Goal: Information Seeking & Learning: Learn about a topic

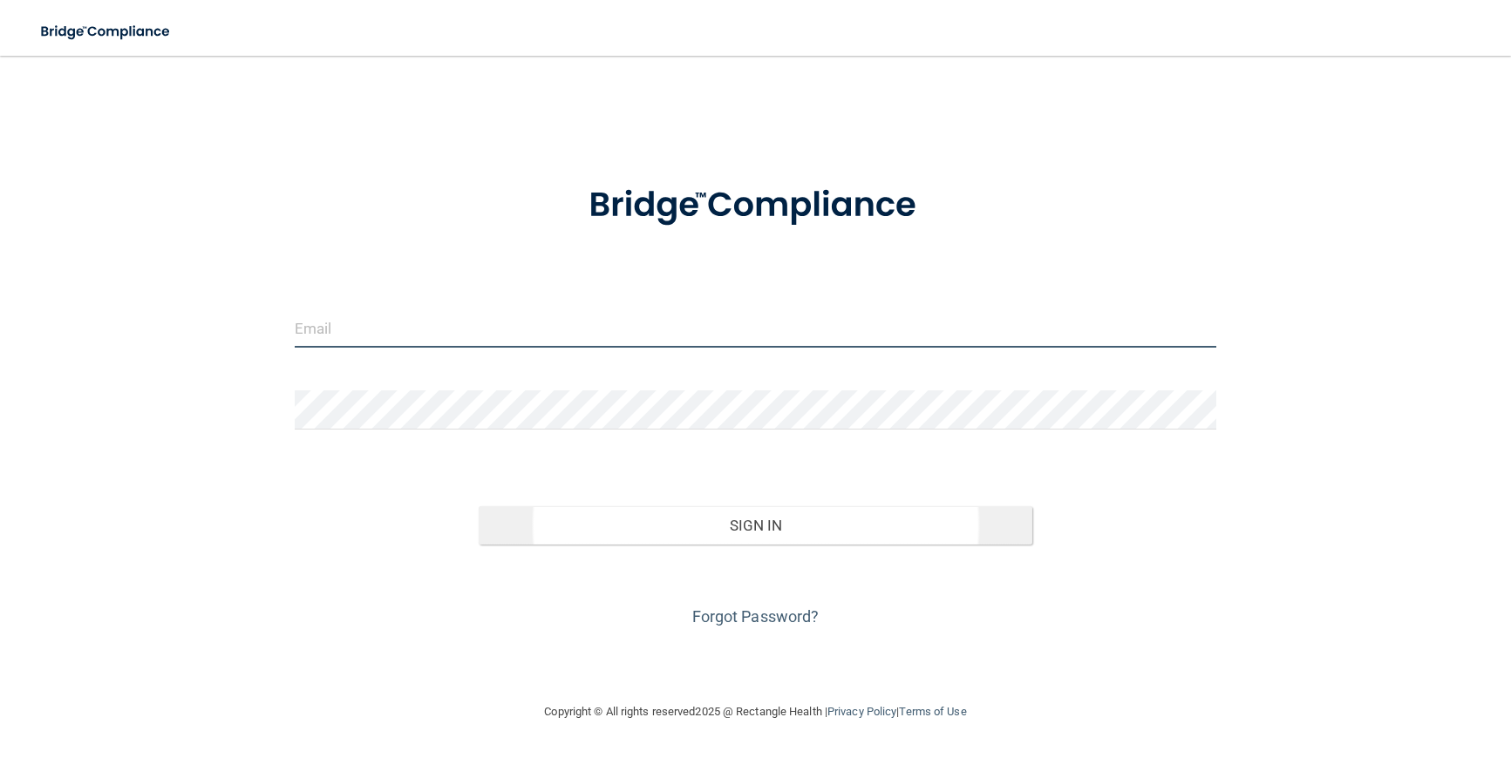
type input "[EMAIL_ADDRESS][DOMAIN_NAME]"
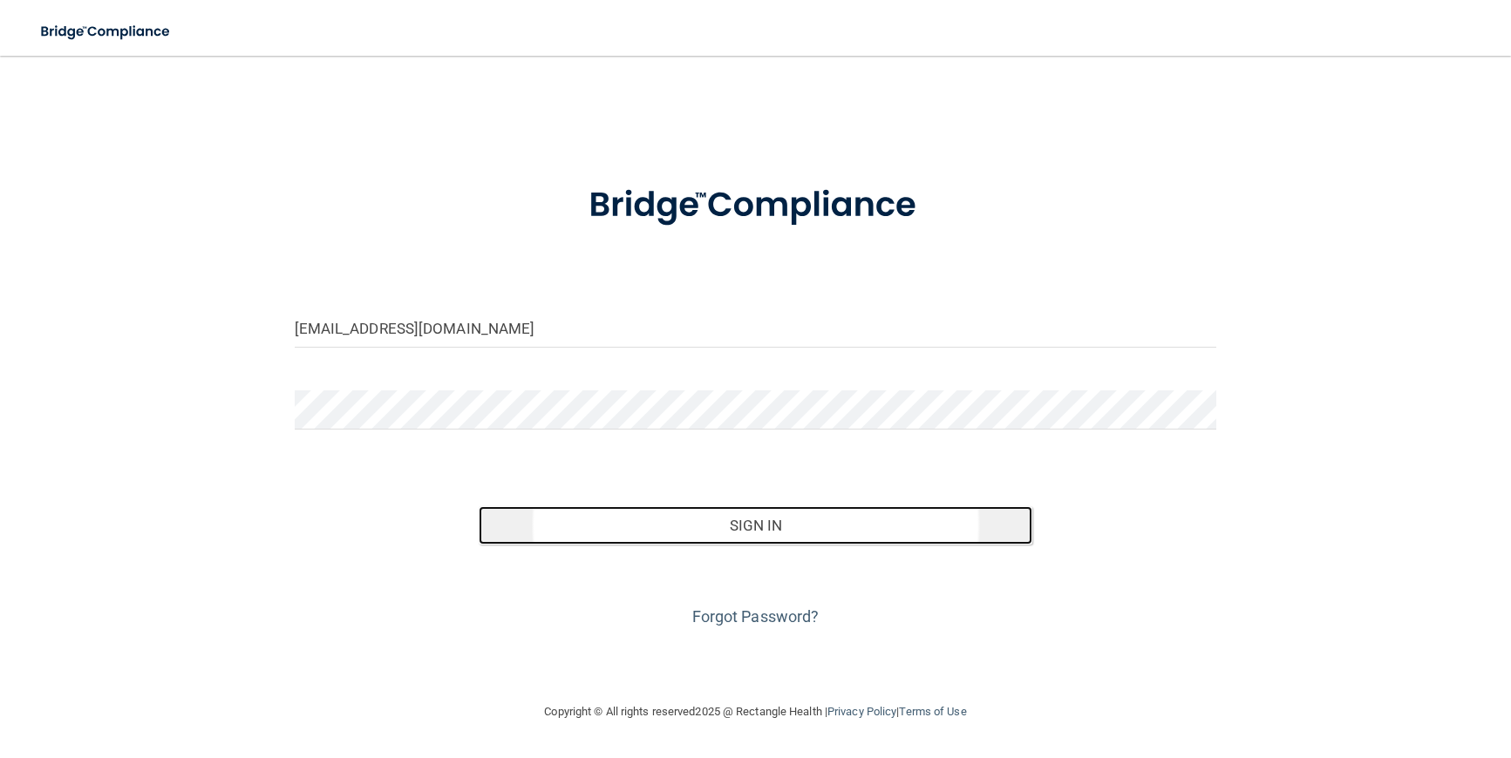
click at [784, 526] on button "Sign In" at bounding box center [756, 525] width 554 height 38
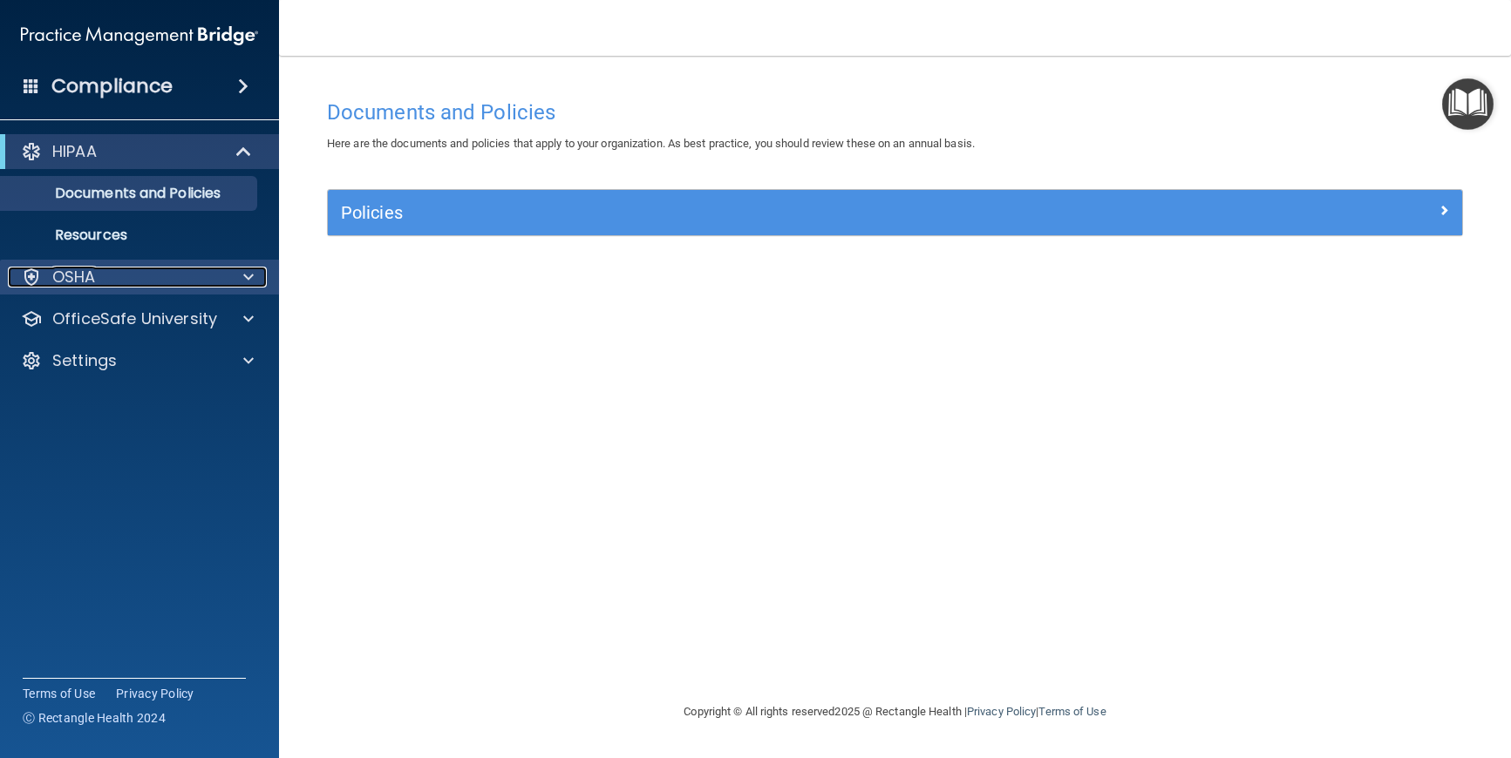
click at [97, 275] on div "OSHA" at bounding box center [116, 277] width 216 height 21
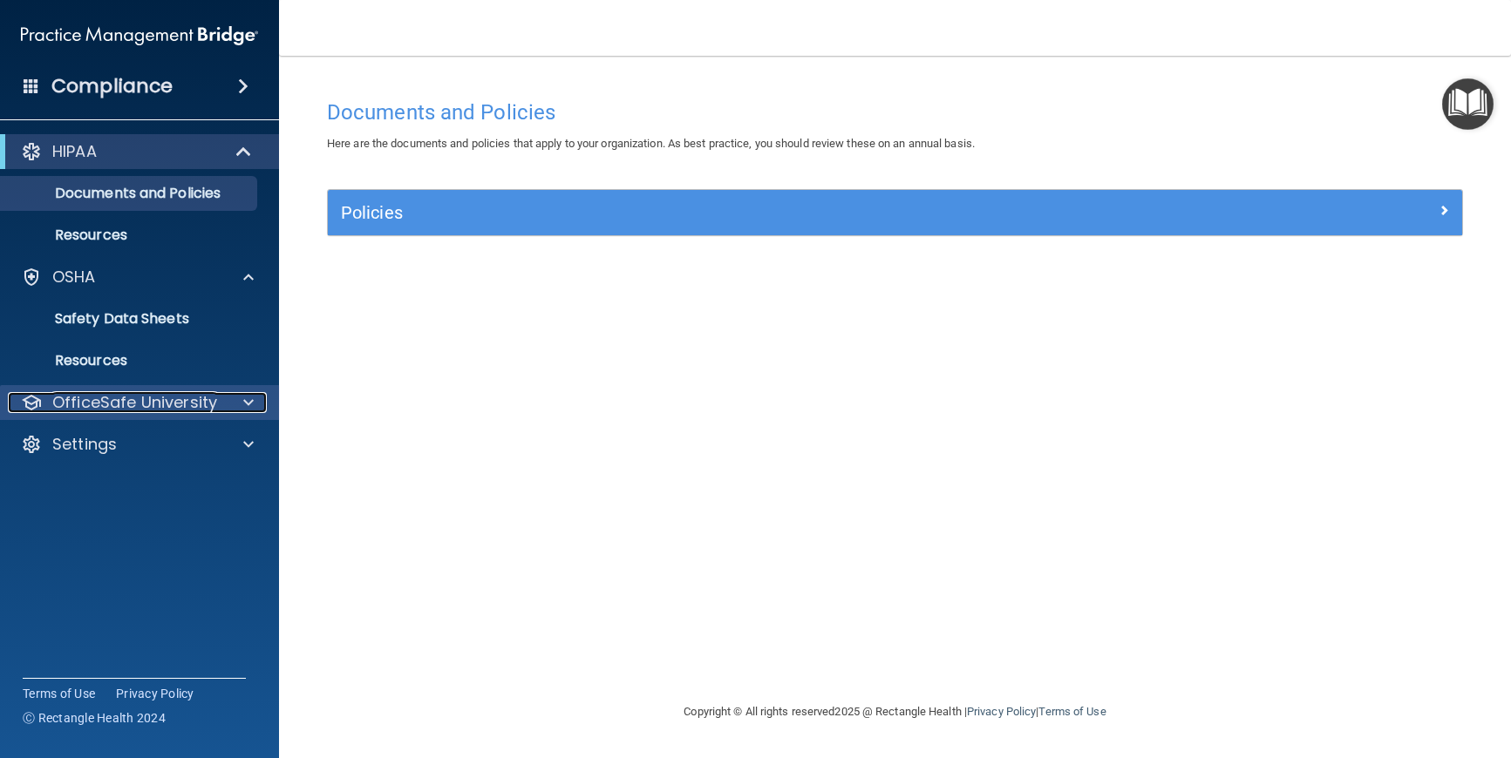
click at [98, 400] on p "OfficeSafe University" at bounding box center [134, 402] width 165 height 21
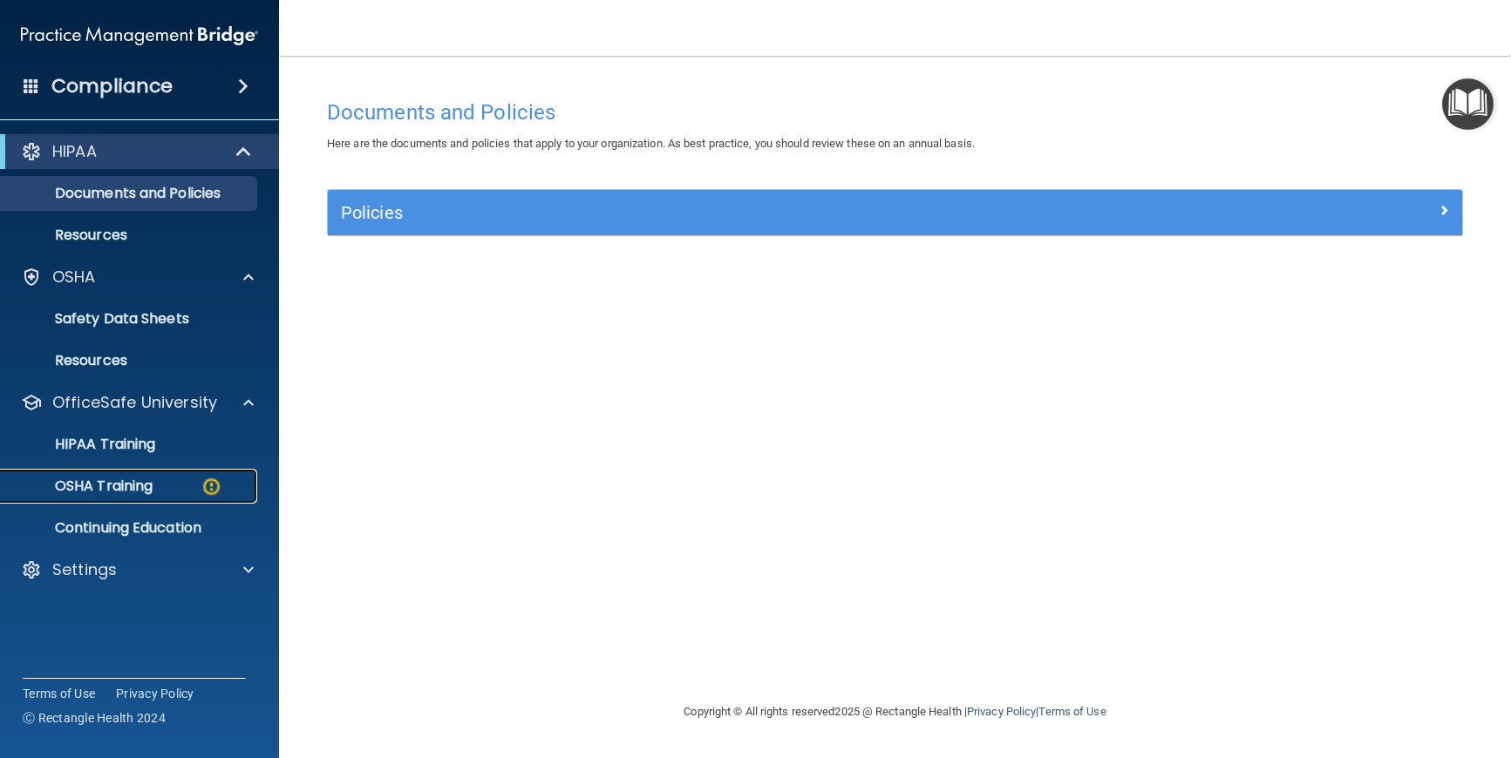
click at [105, 485] on p "OSHA Training" at bounding box center [81, 486] width 141 height 17
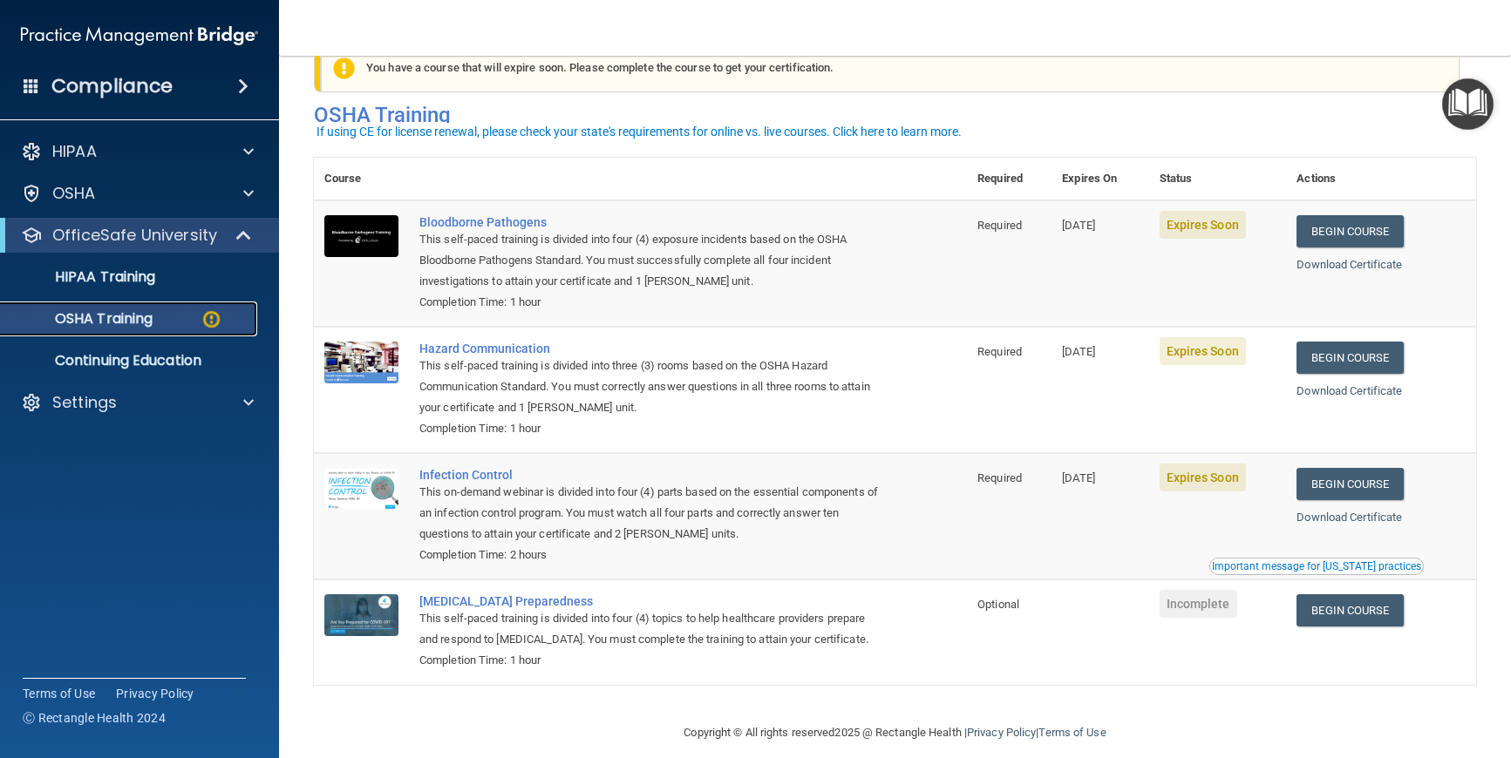
scroll to position [85, 0]
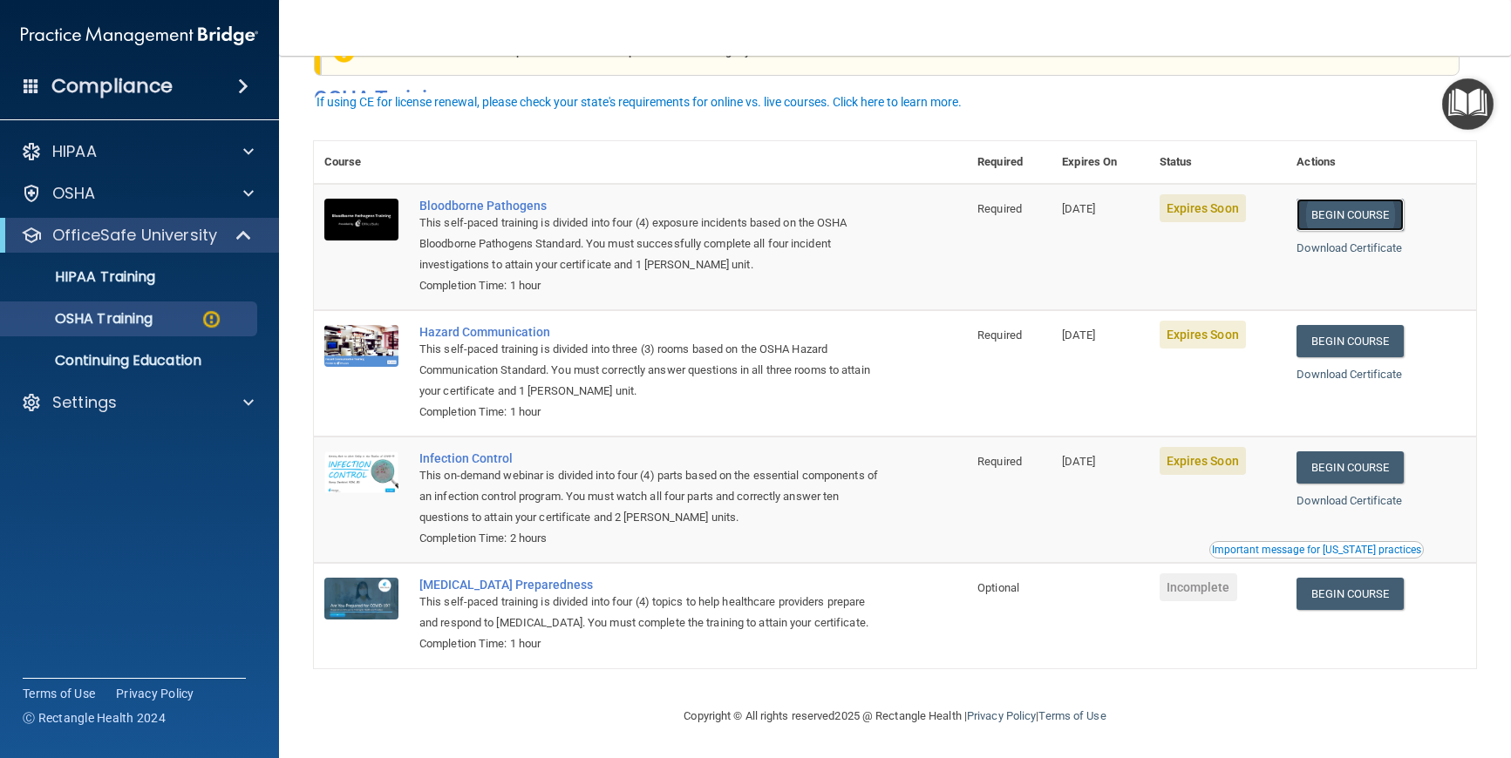
click at [1353, 199] on link "Begin Course" at bounding box center [1349, 215] width 106 height 32
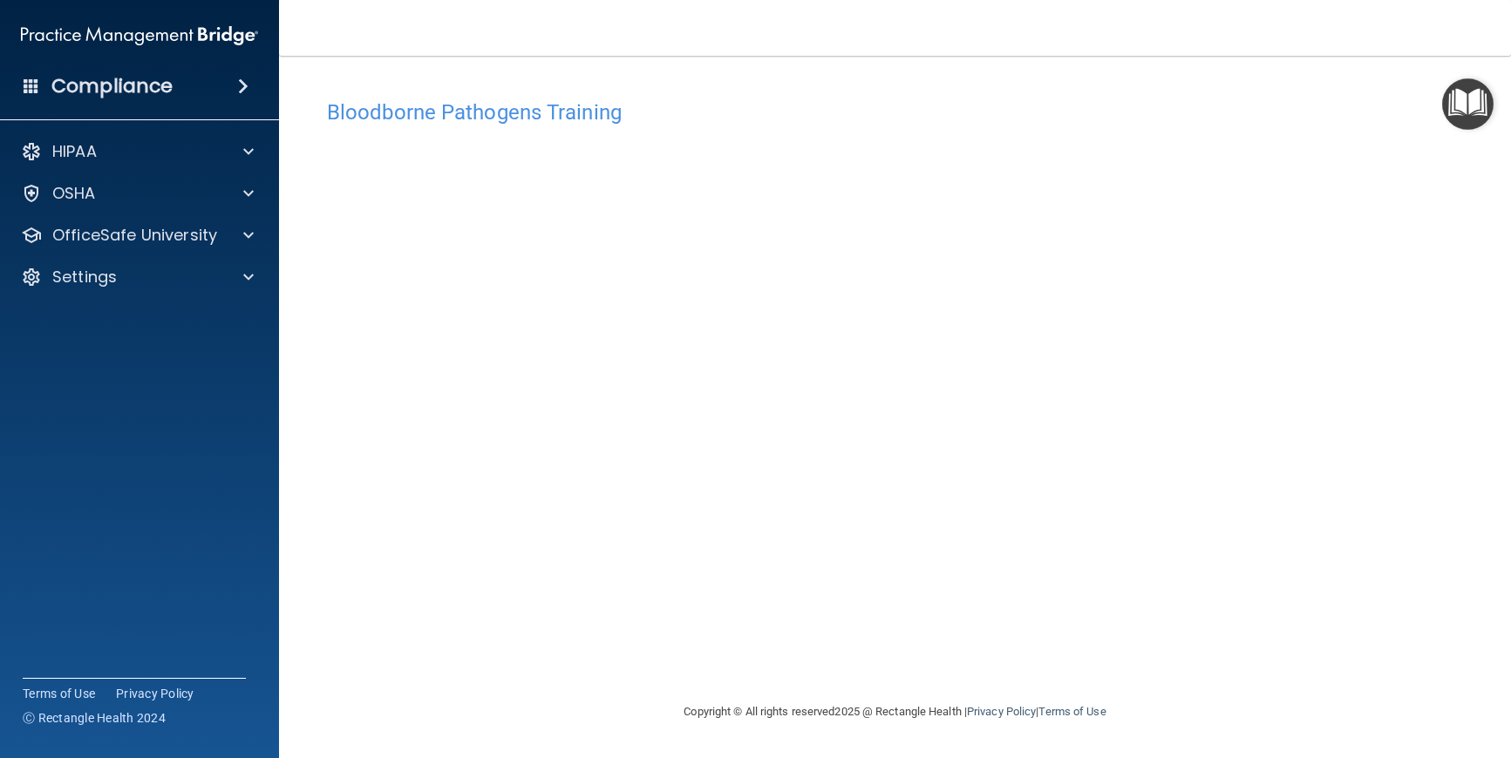
click at [1466, 103] on img "Open Resource Center" at bounding box center [1467, 103] width 51 height 51
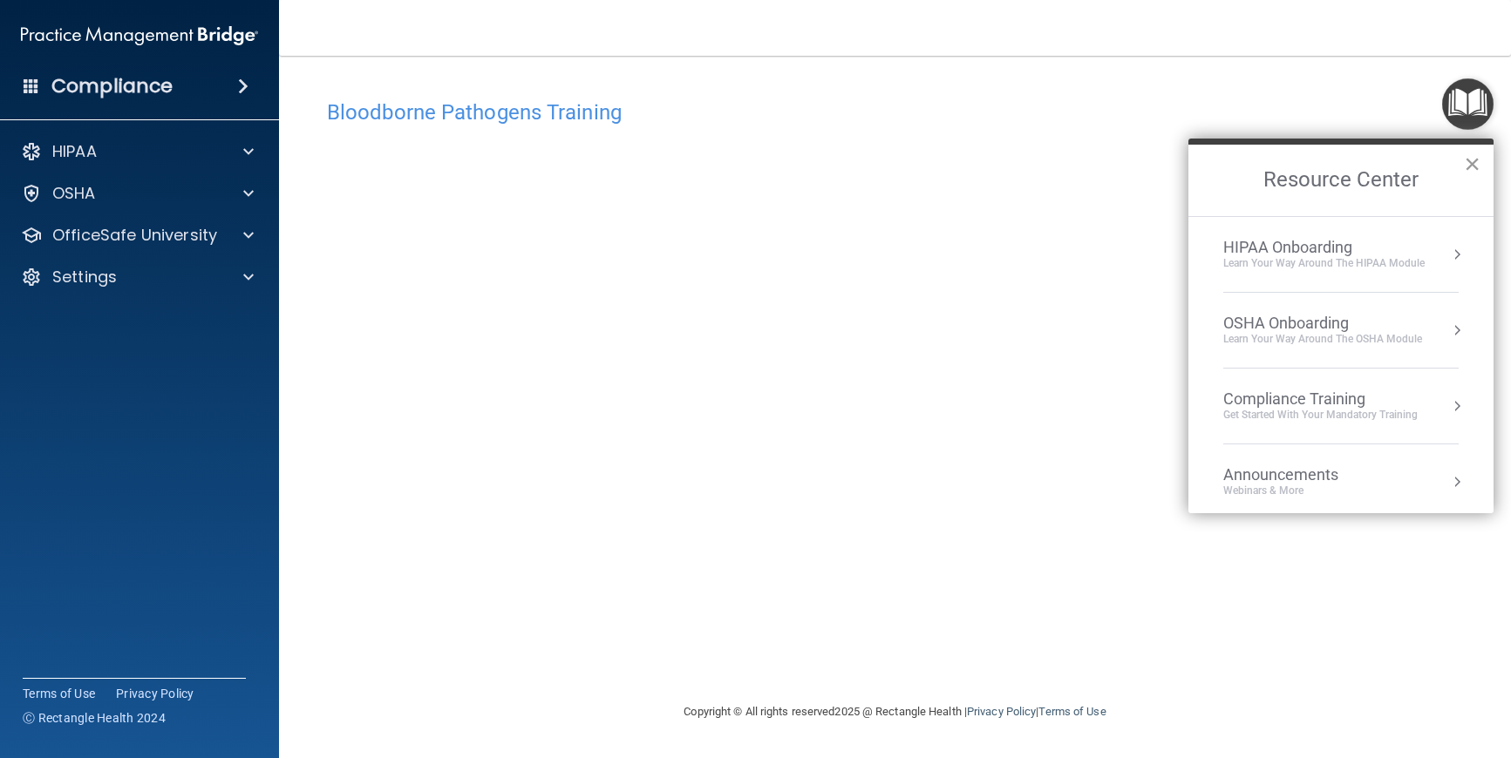
click at [1469, 163] on button "×" at bounding box center [1472, 164] width 17 height 28
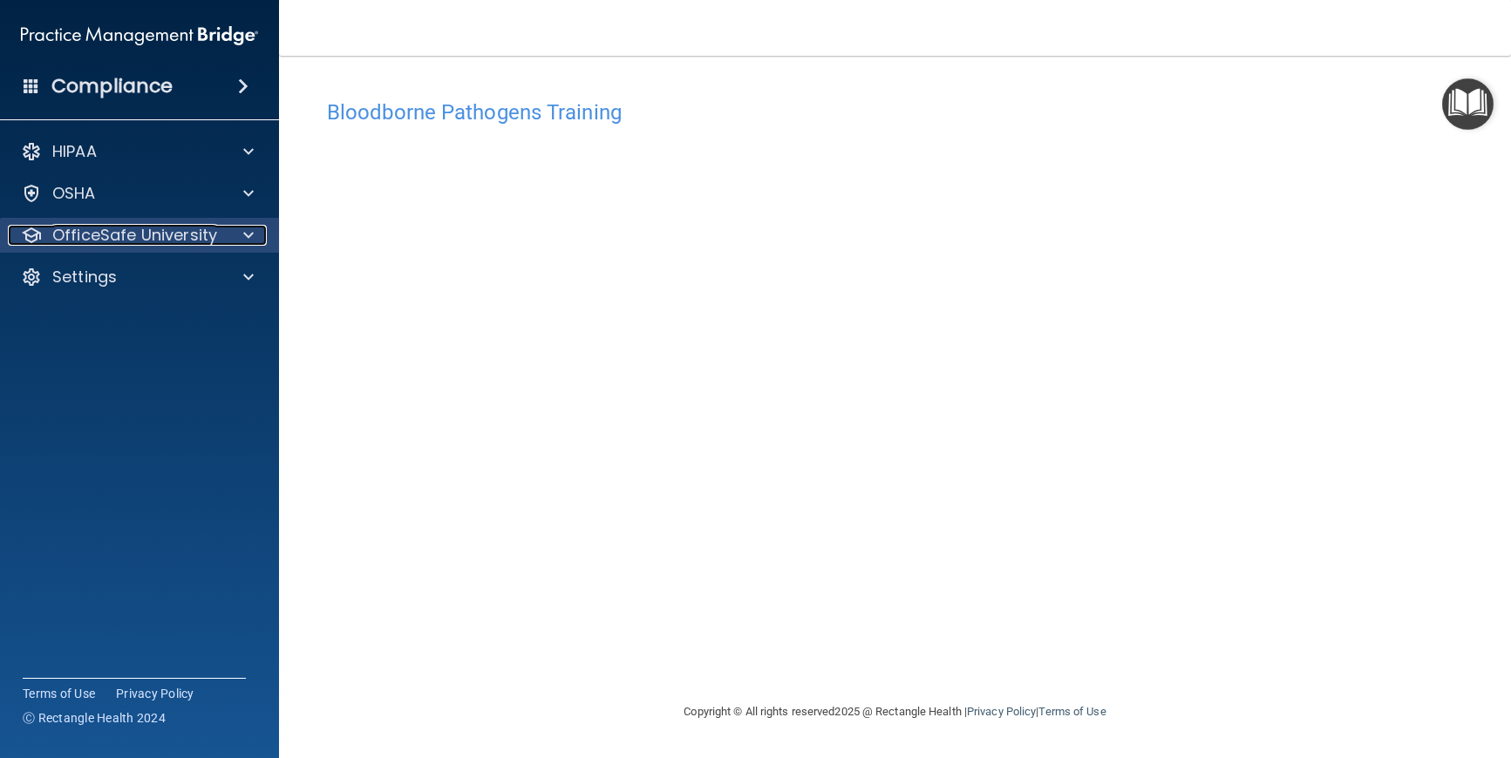
click at [174, 235] on p "OfficeSafe University" at bounding box center [134, 235] width 165 height 21
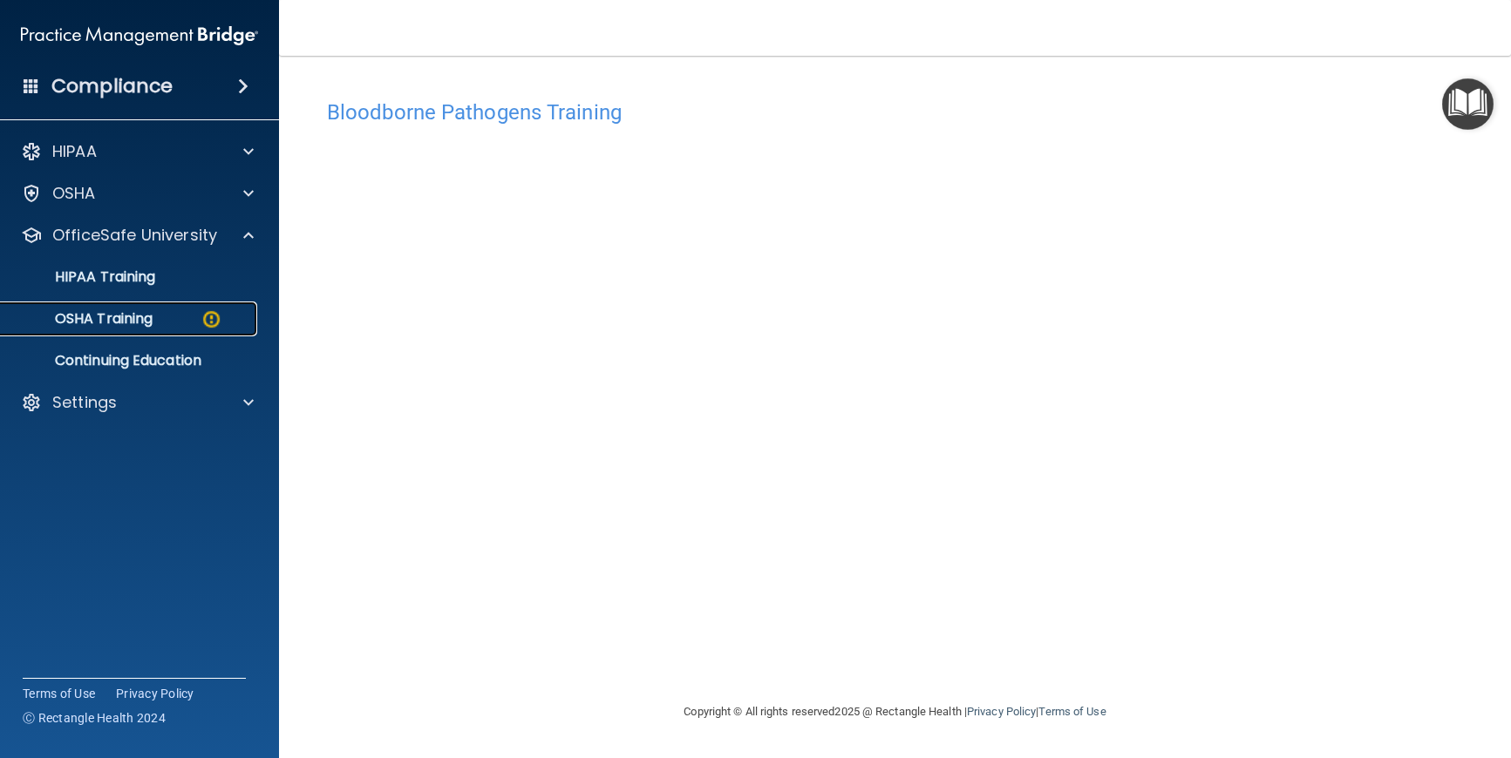
click at [130, 316] on p "OSHA Training" at bounding box center [81, 318] width 141 height 17
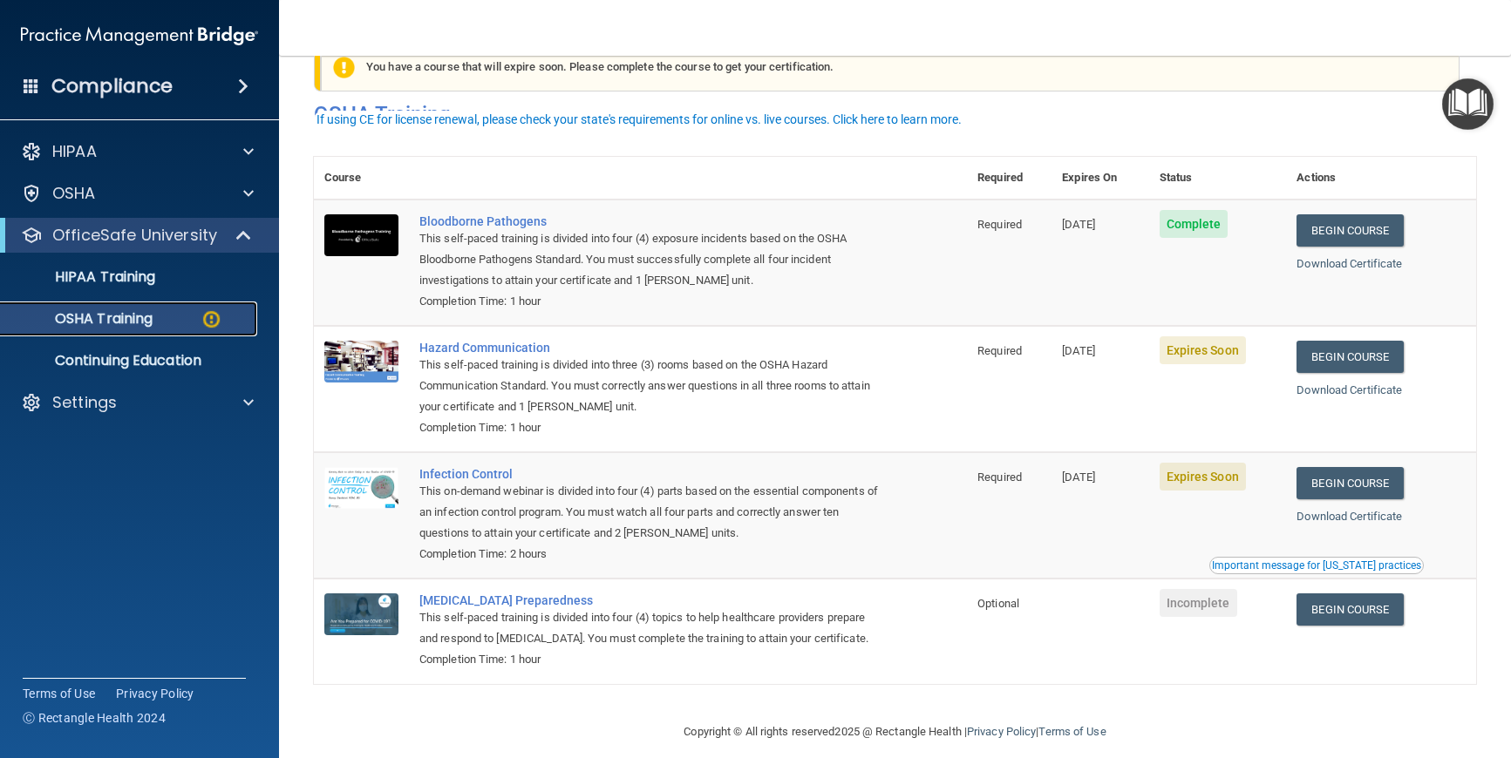
scroll to position [85, 0]
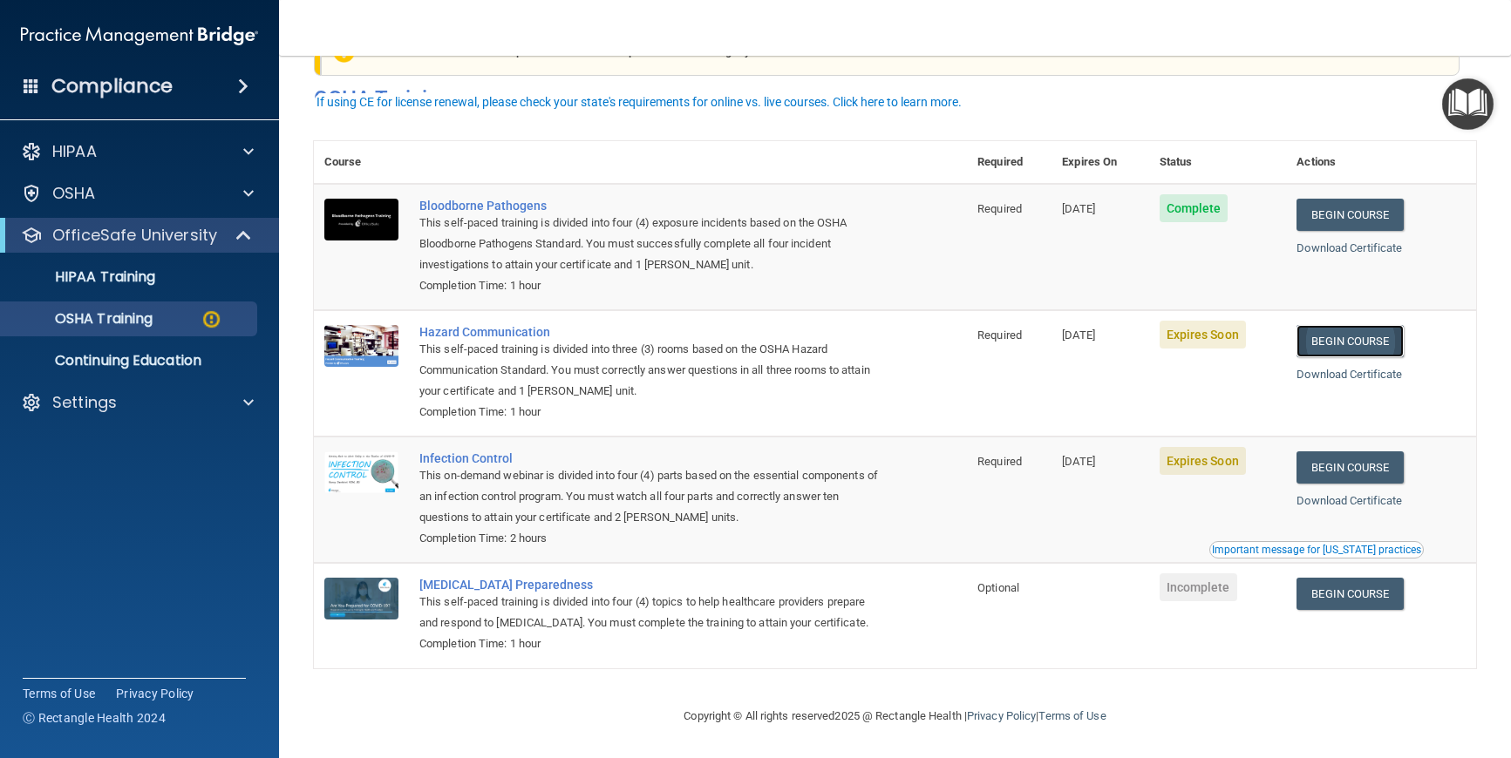
click at [1371, 325] on link "Begin Course" at bounding box center [1349, 341] width 106 height 32
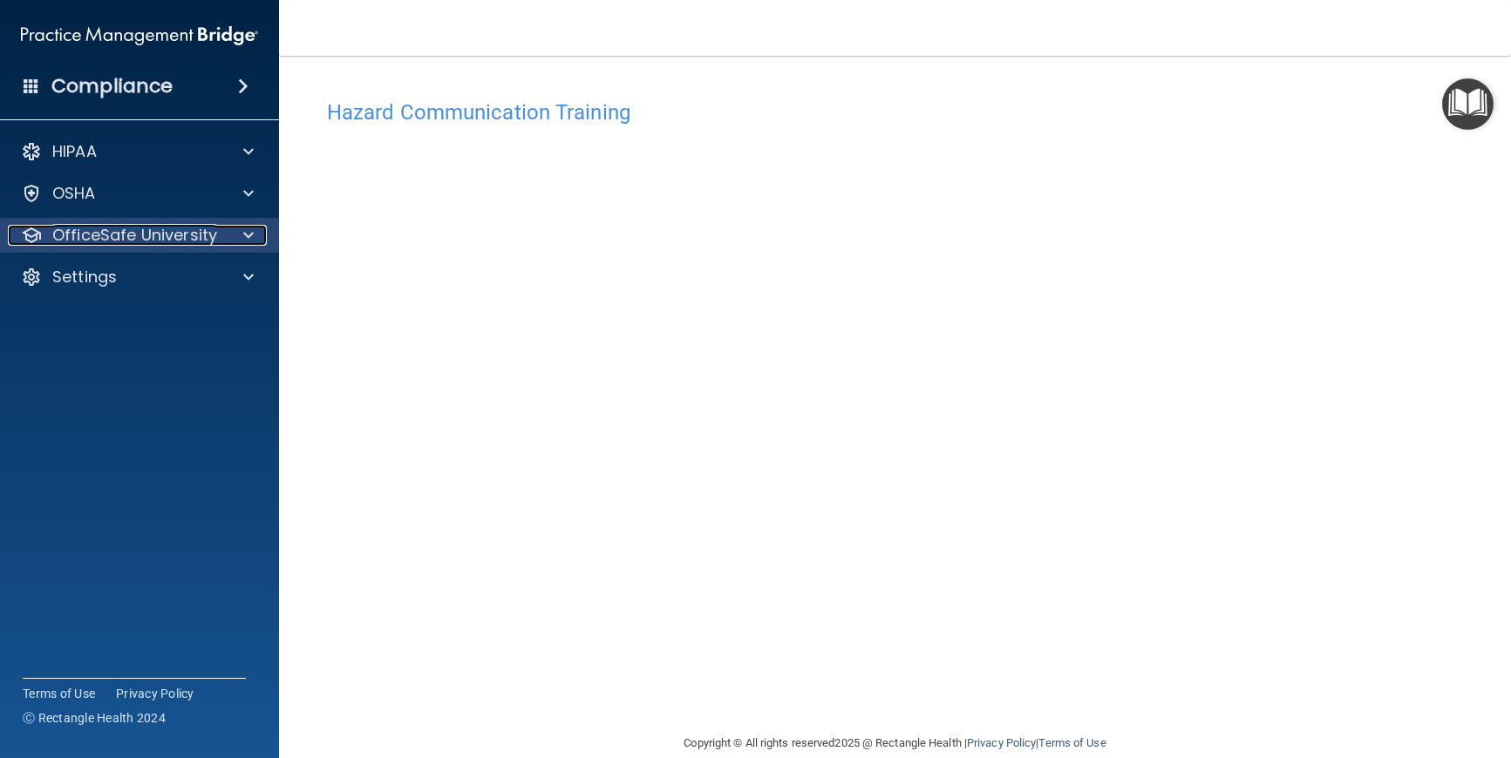
click at [181, 238] on p "OfficeSafe University" at bounding box center [134, 235] width 165 height 21
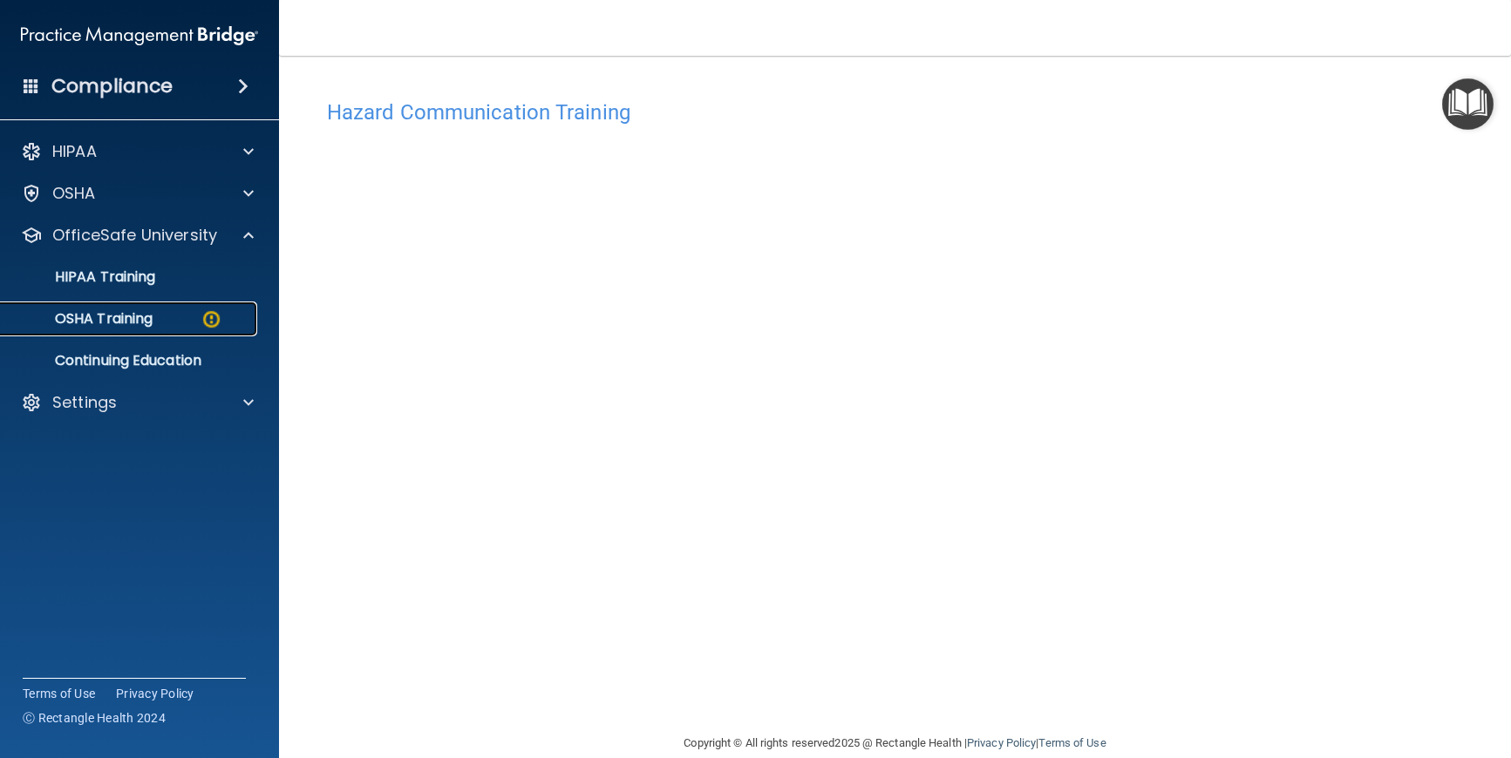
click at [124, 316] on p "OSHA Training" at bounding box center [81, 318] width 141 height 17
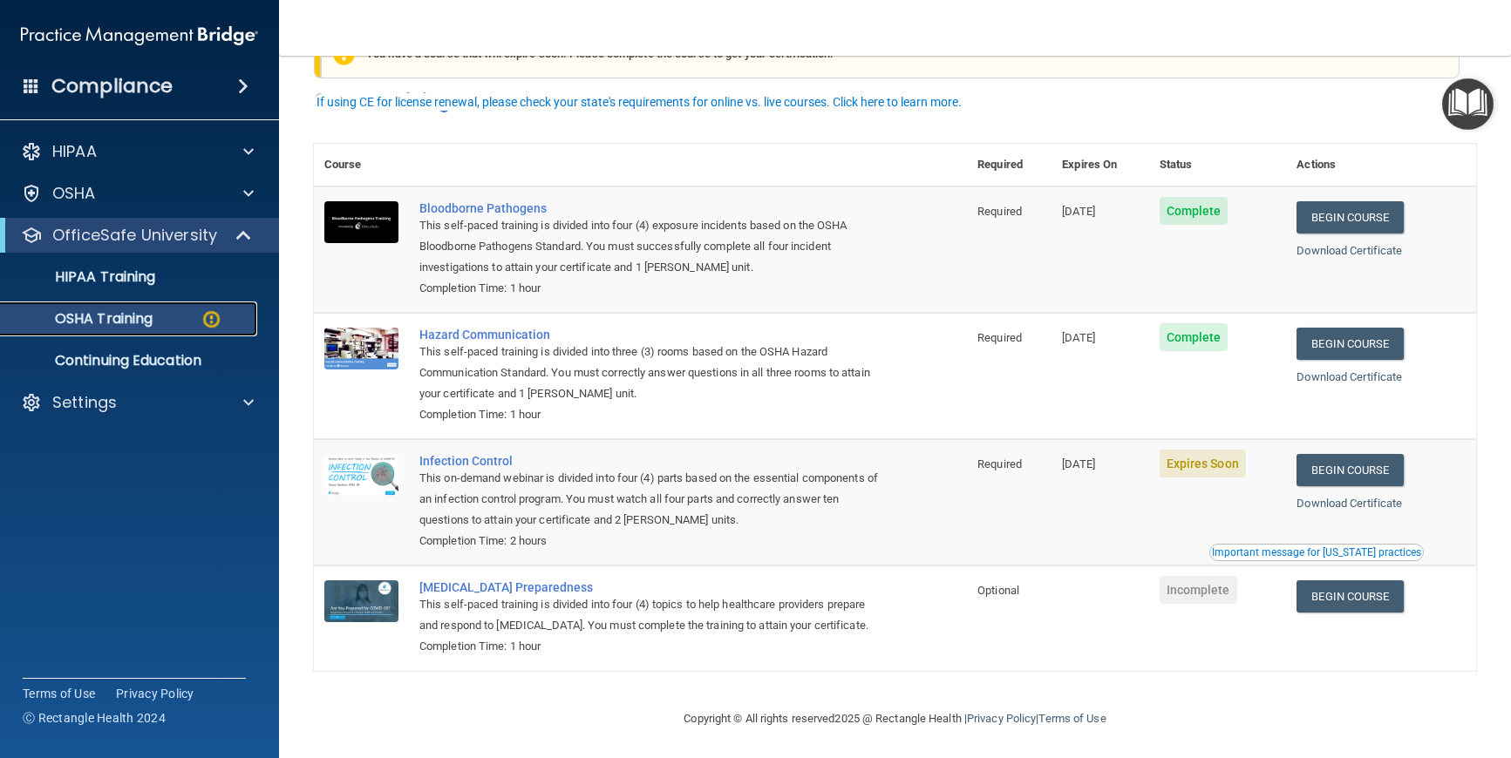
scroll to position [85, 0]
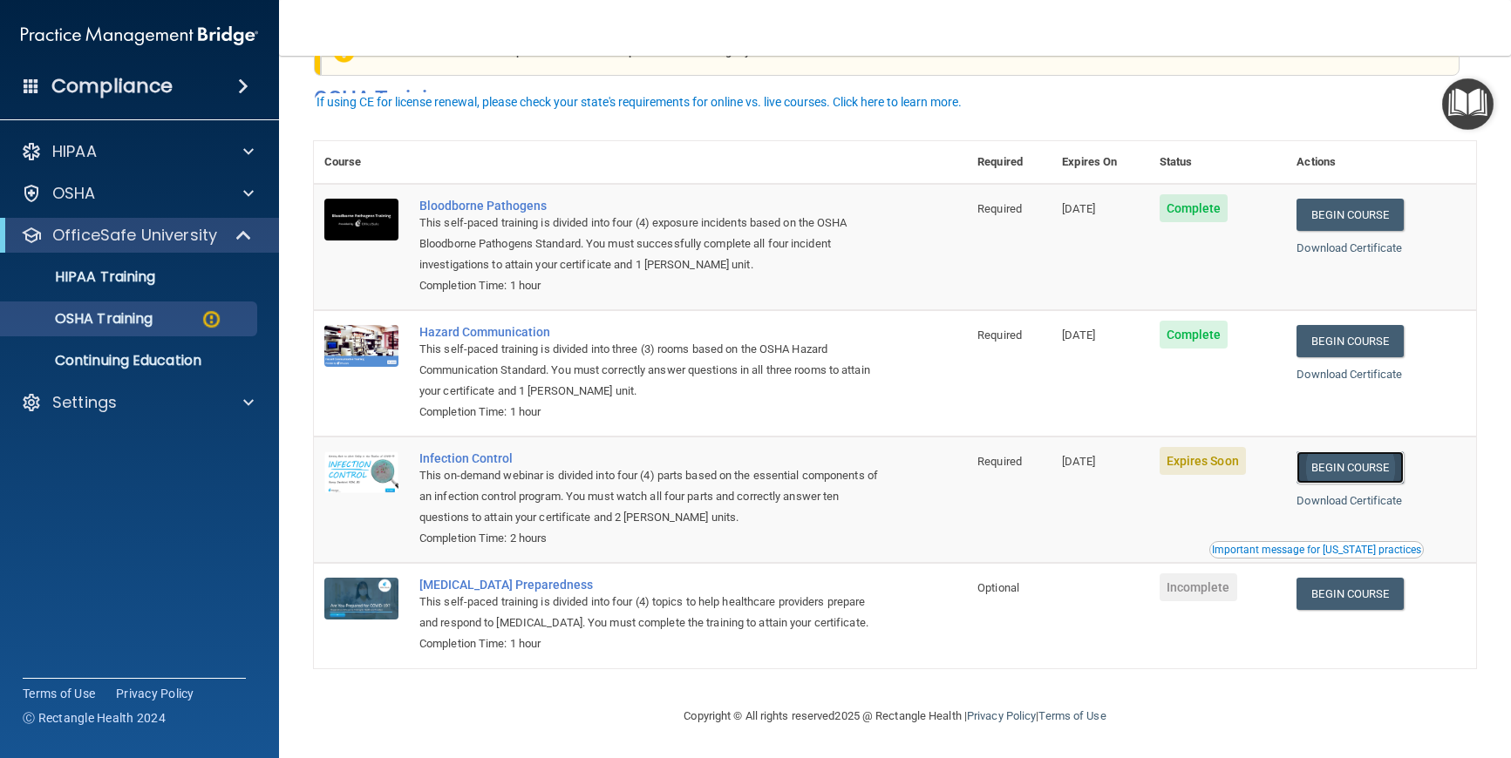
click at [1342, 452] on link "Begin Course" at bounding box center [1349, 468] width 106 height 32
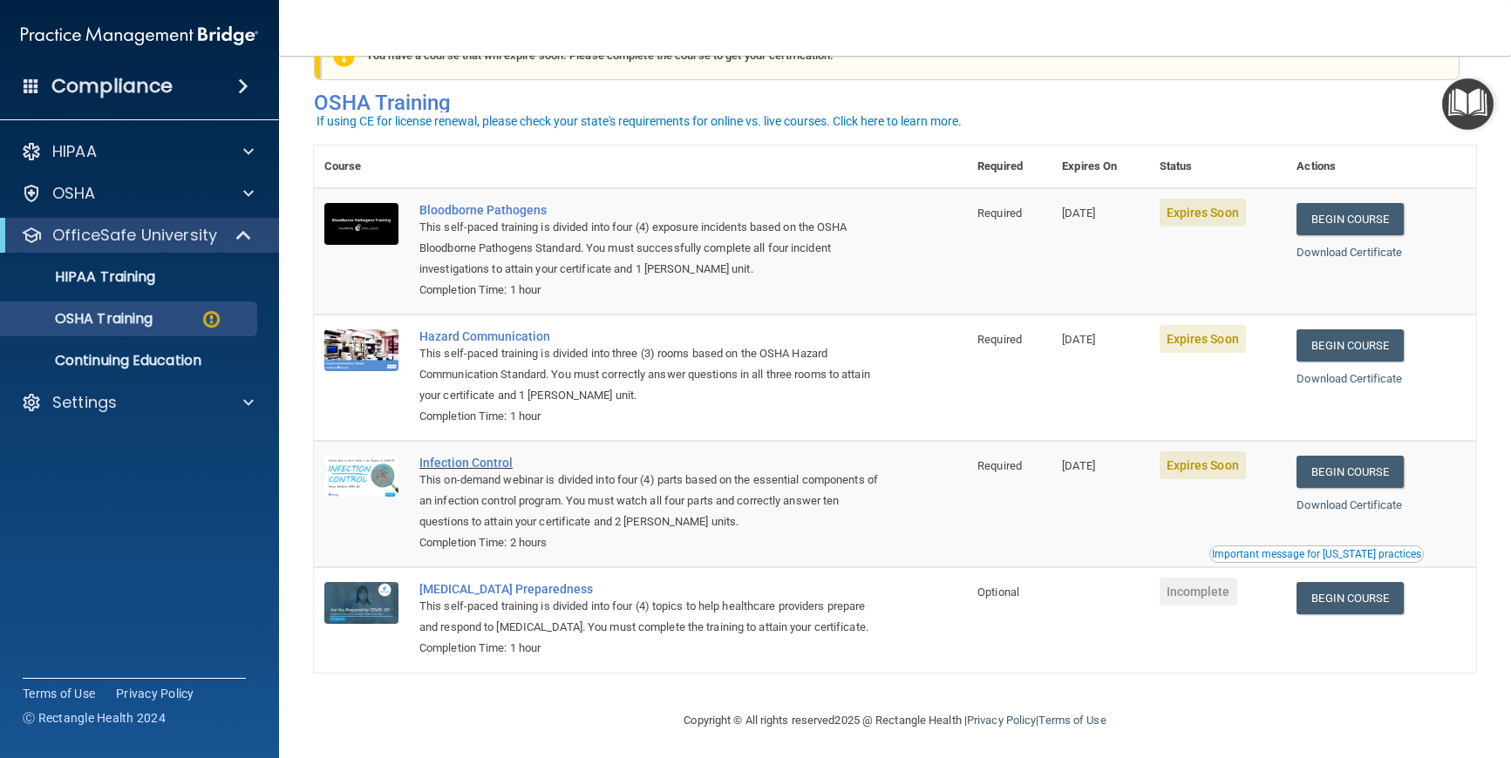
scroll to position [85, 0]
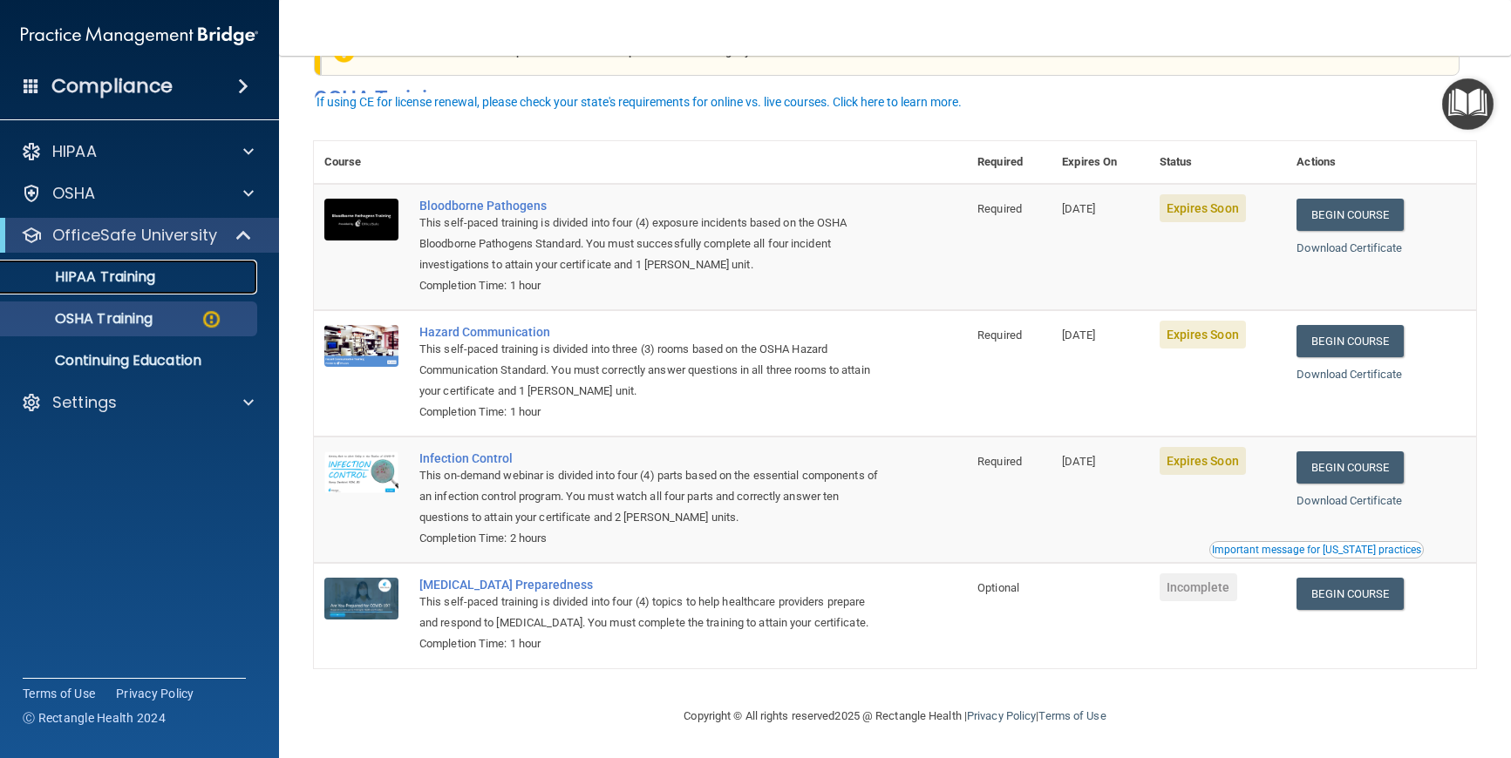
click at [112, 275] on p "HIPAA Training" at bounding box center [83, 276] width 144 height 17
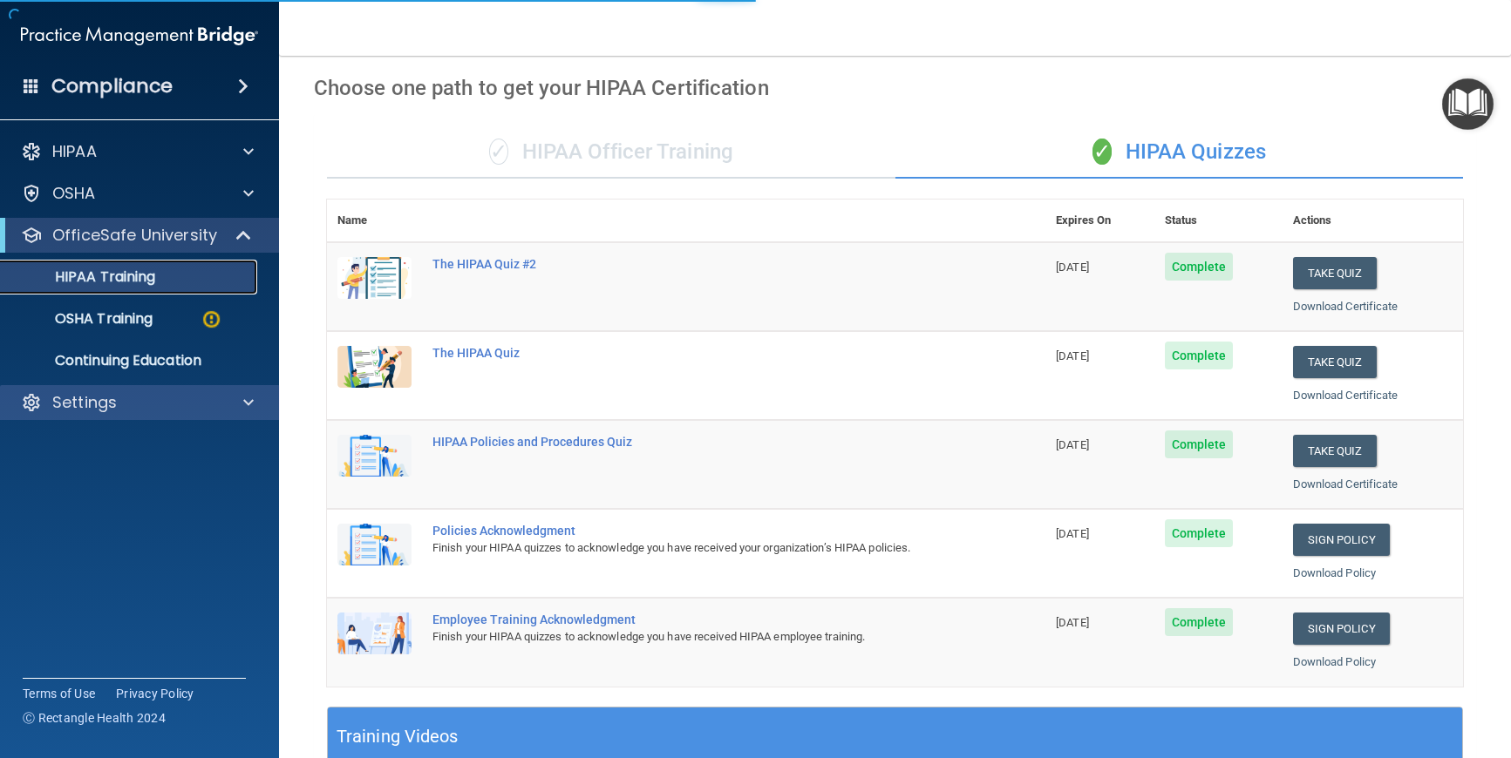
scroll to position [554, 0]
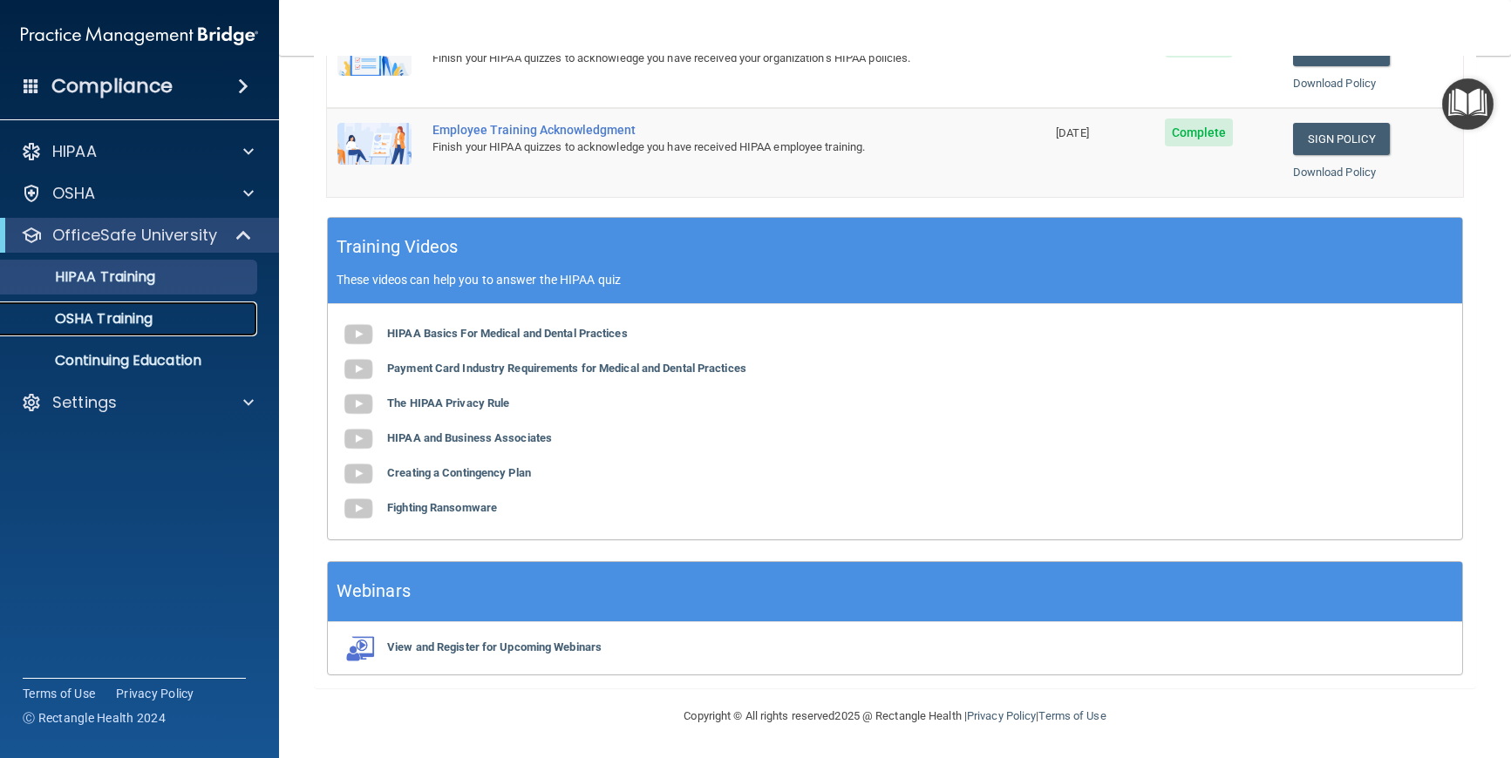
click at [110, 318] on p "OSHA Training" at bounding box center [81, 318] width 141 height 17
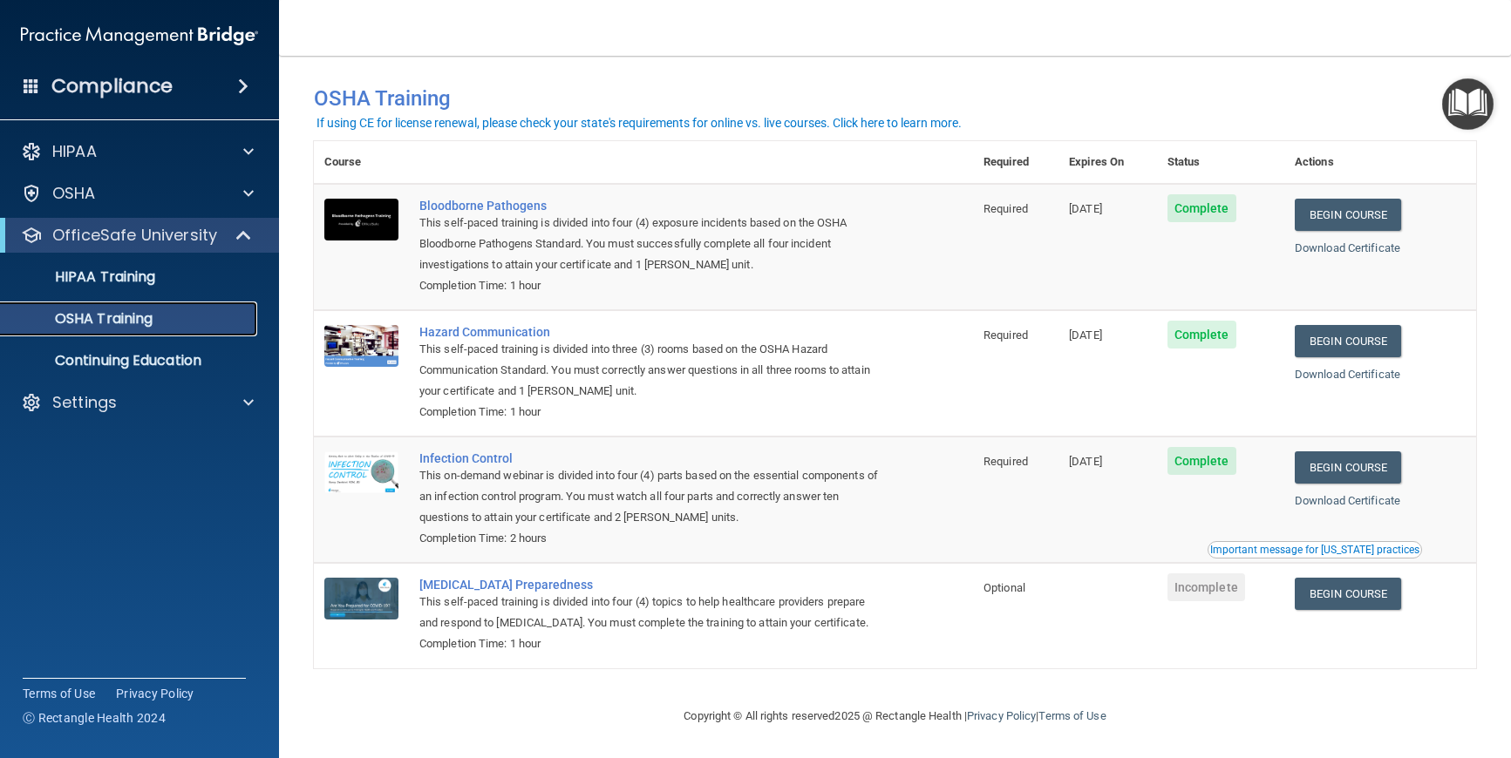
scroll to position [16, 0]
click at [121, 275] on p "HIPAA Training" at bounding box center [83, 276] width 144 height 17
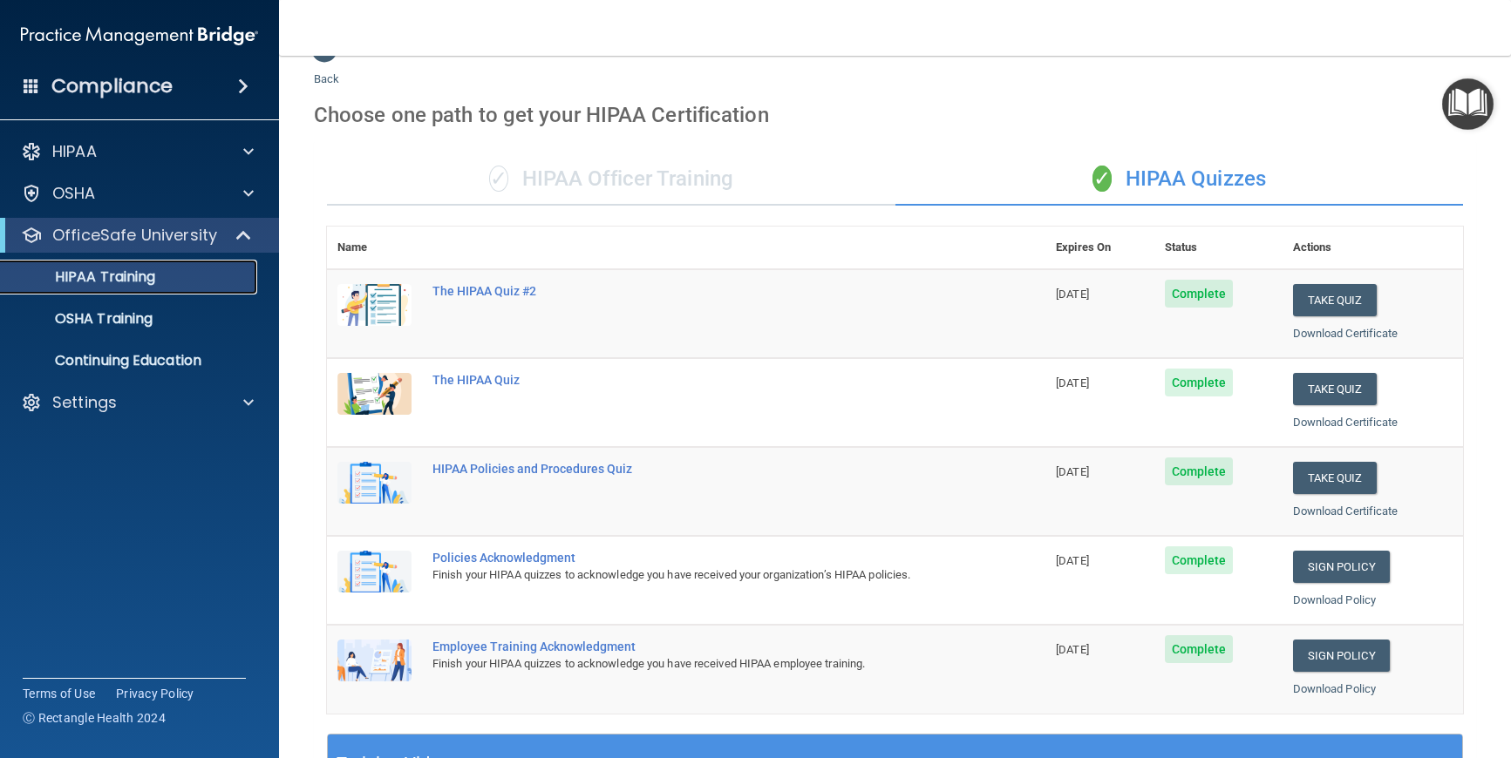
scroll to position [31, 0]
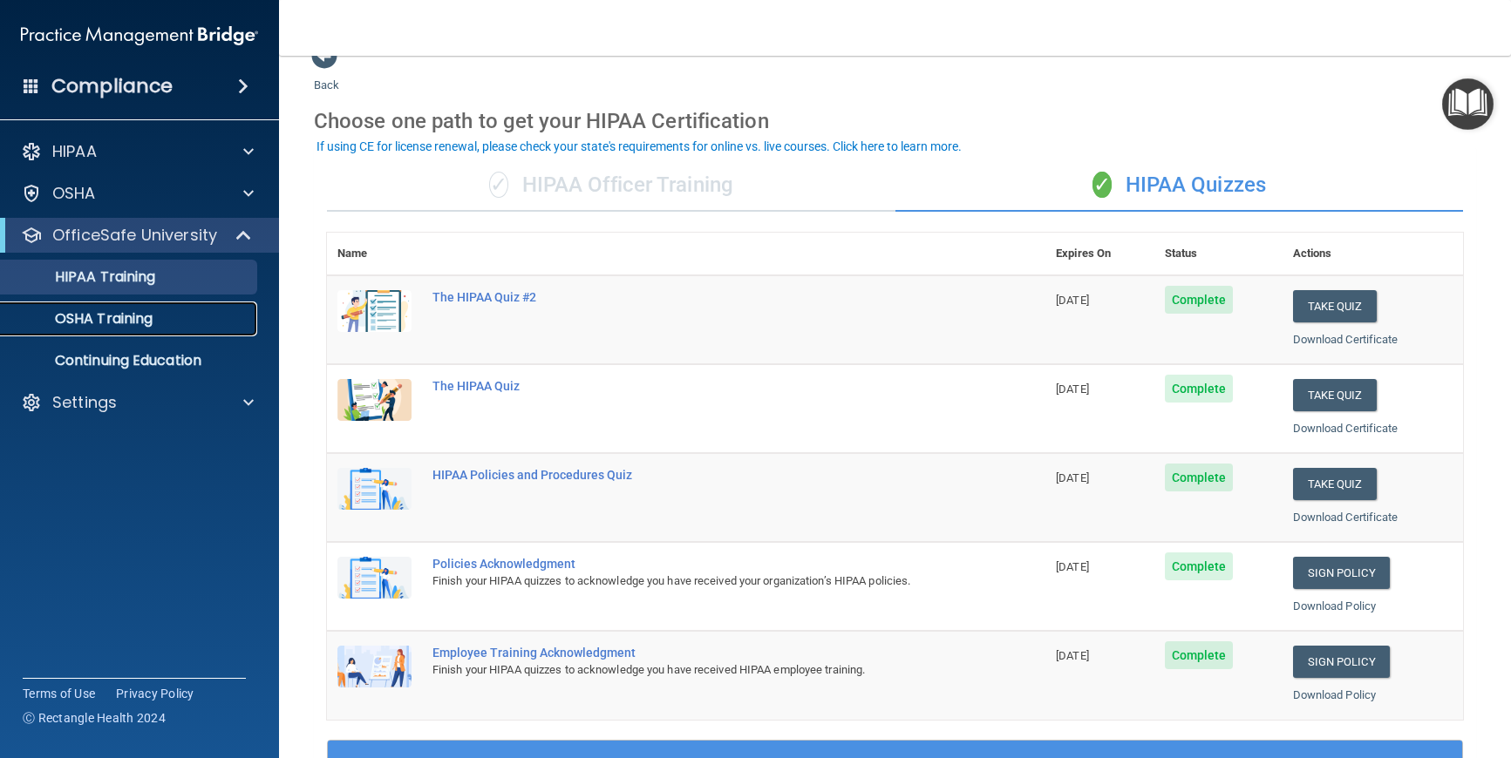
click at [91, 317] on p "OSHA Training" at bounding box center [81, 318] width 141 height 17
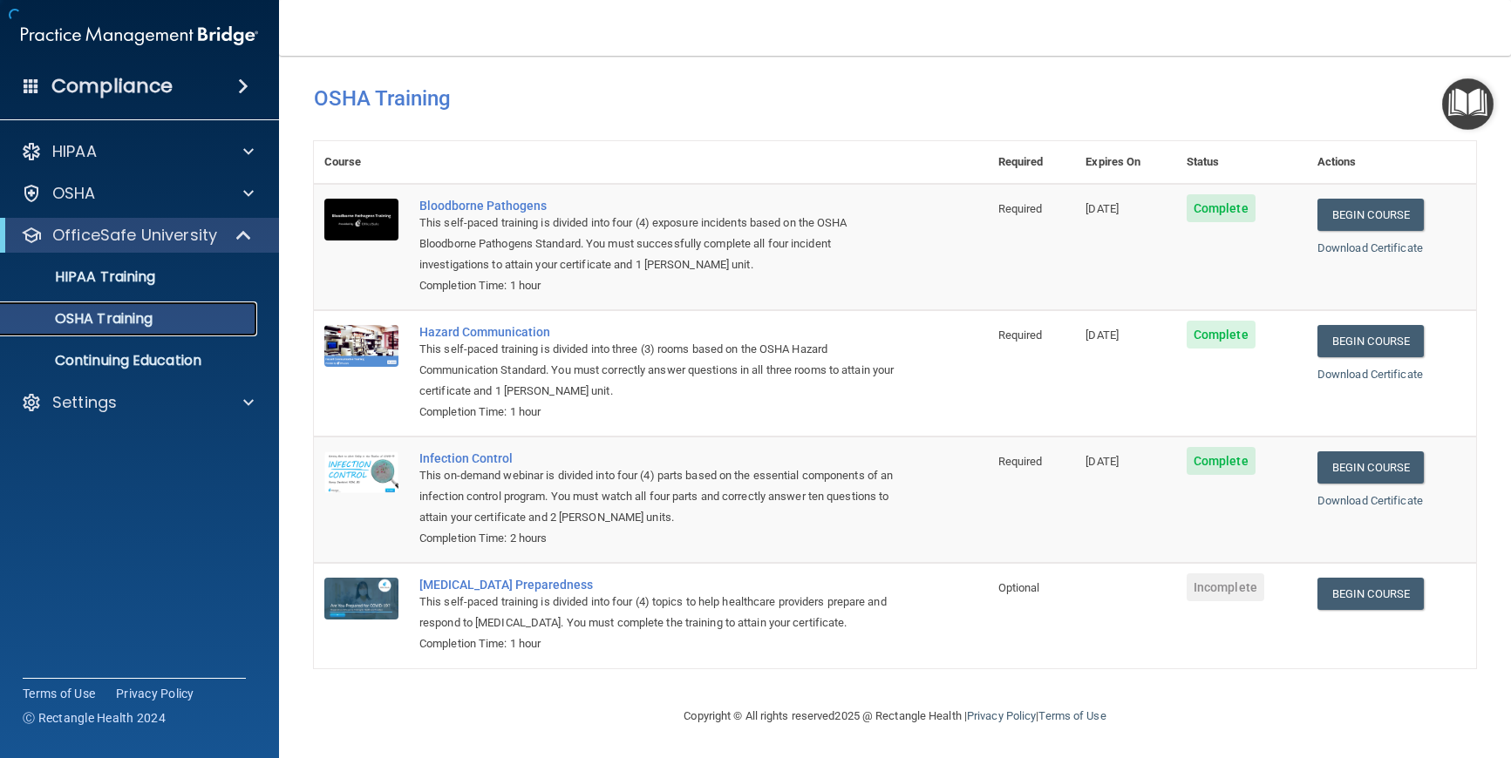
scroll to position [16, 0]
